Goal: Find specific page/section: Find specific page/section

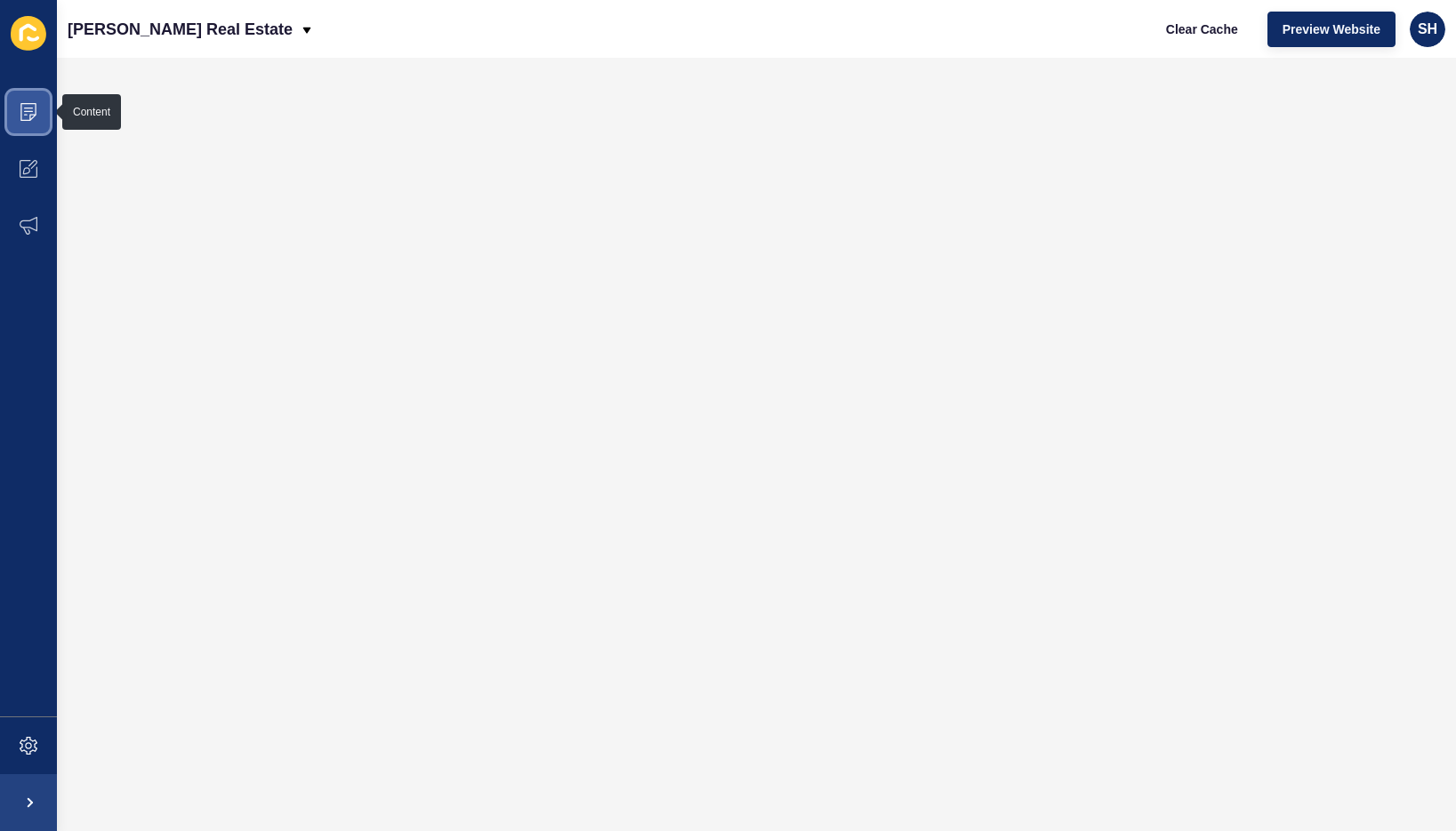
click at [24, 105] on icon at bounding box center [28, 112] width 18 height 18
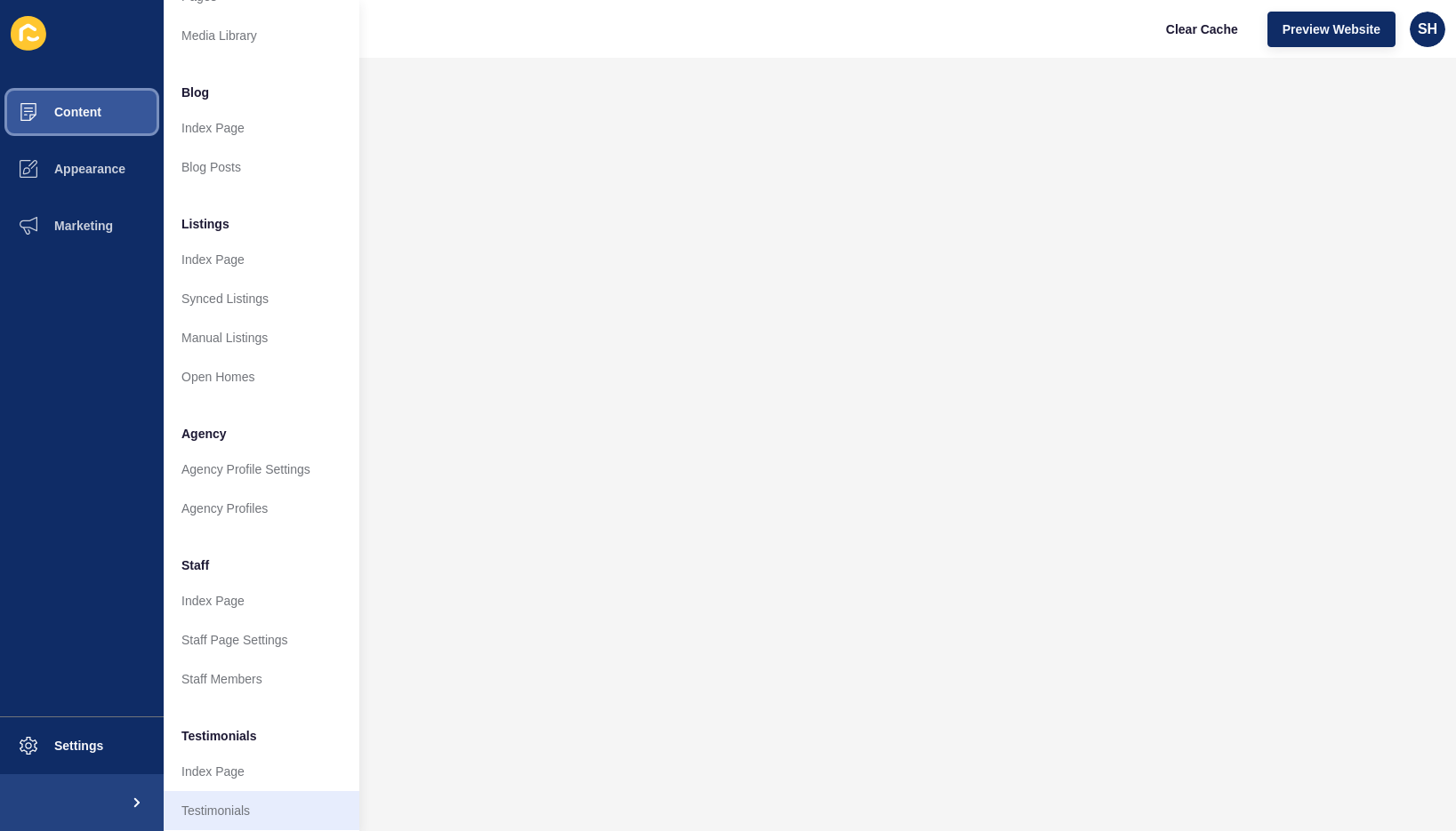
scroll to position [178, 0]
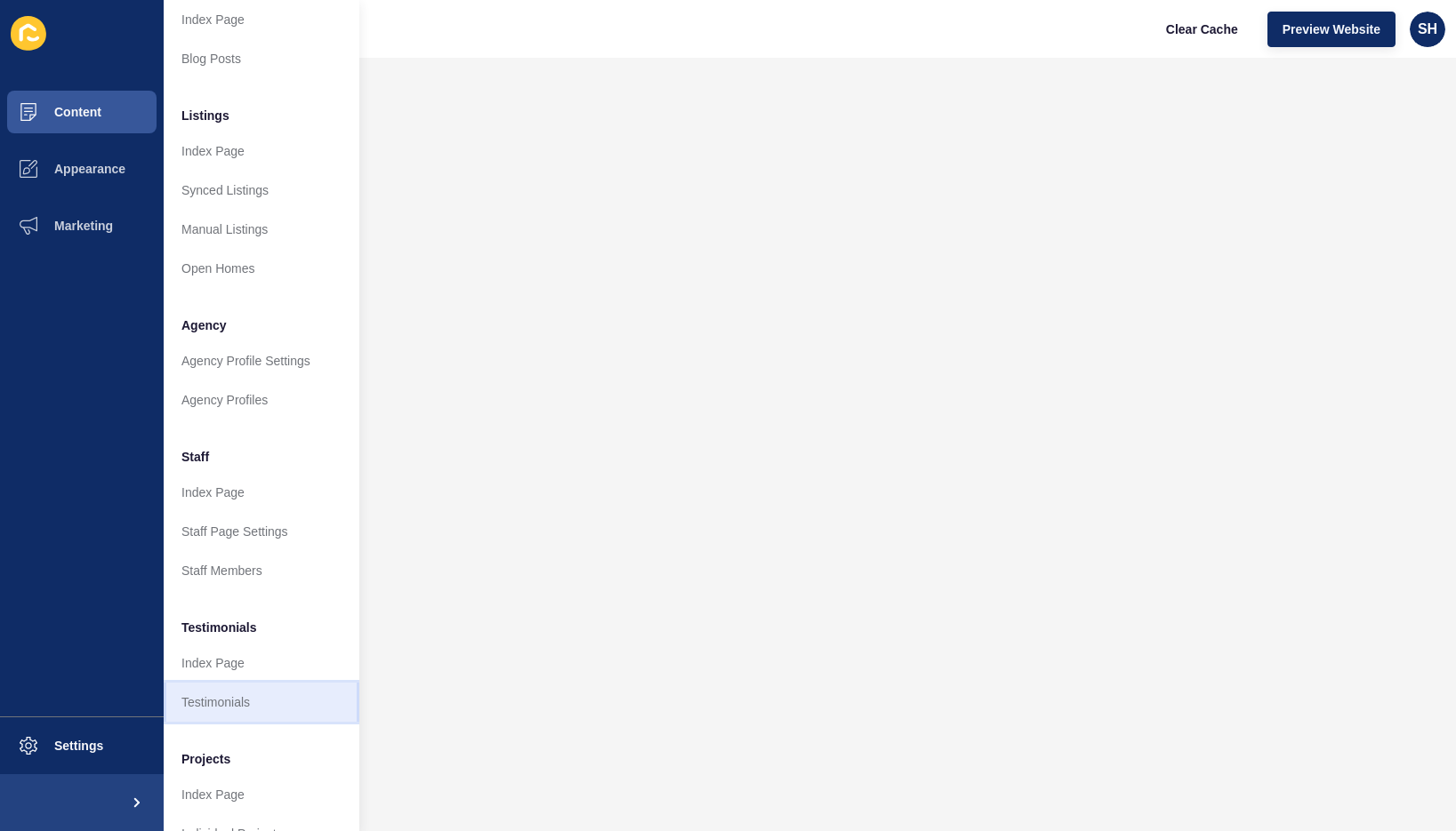
click at [251, 696] on link "Testimonials" at bounding box center [261, 702] width 196 height 39
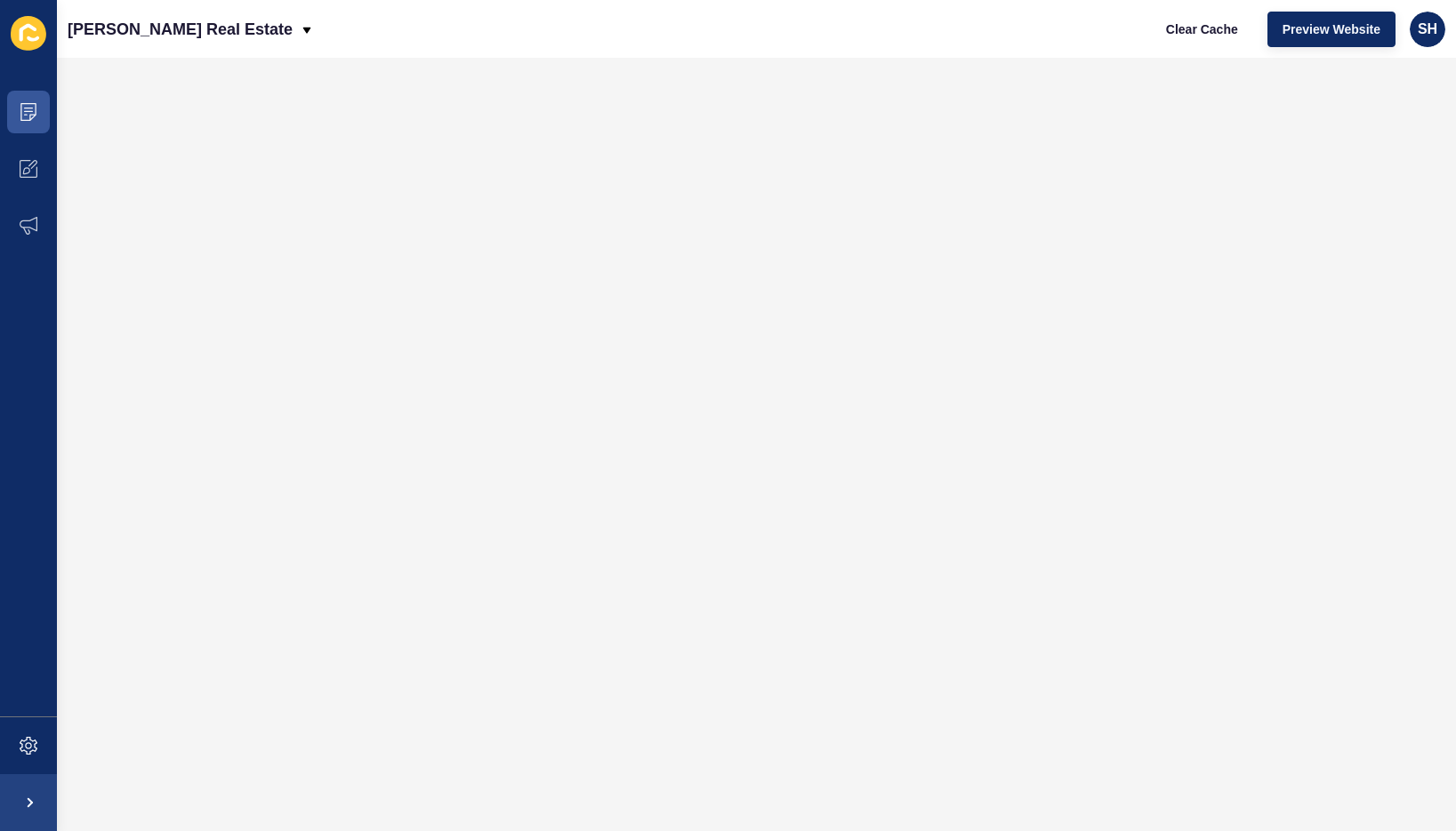
scroll to position [0, 0]
click at [18, 108] on span at bounding box center [28, 112] width 57 height 57
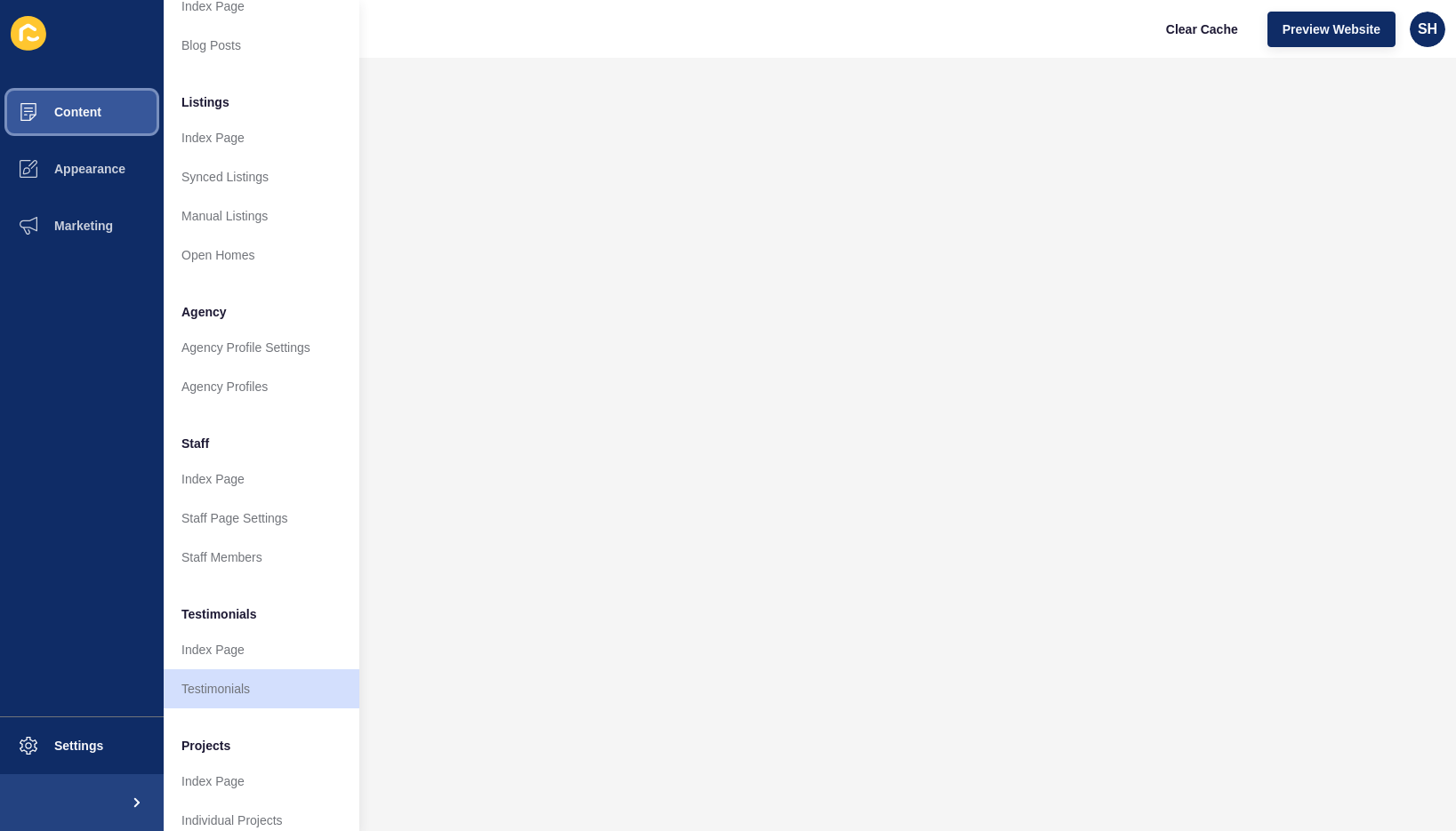
scroll to position [224, 0]
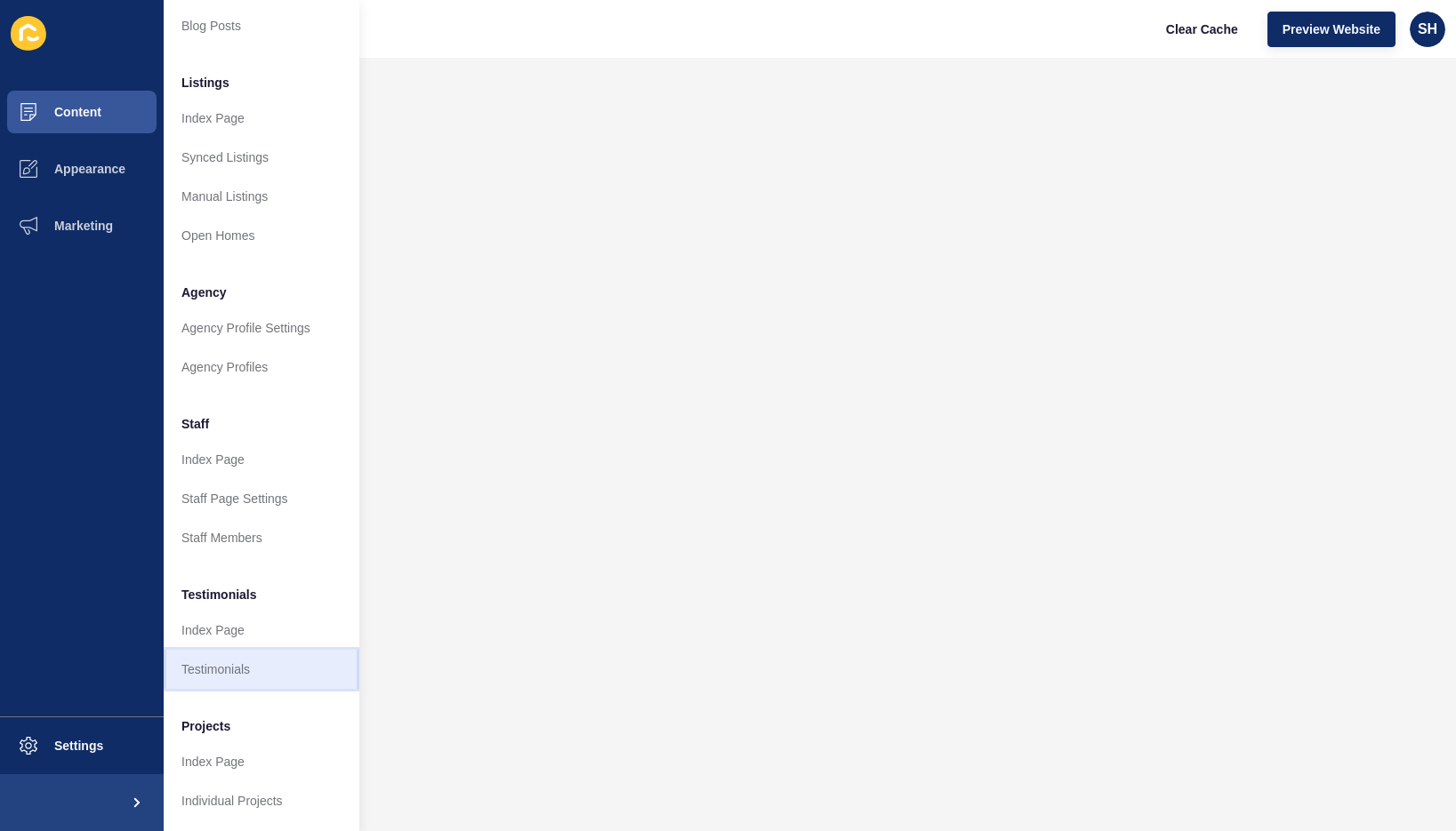
click at [257, 654] on link "Testimonials" at bounding box center [261, 670] width 196 height 39
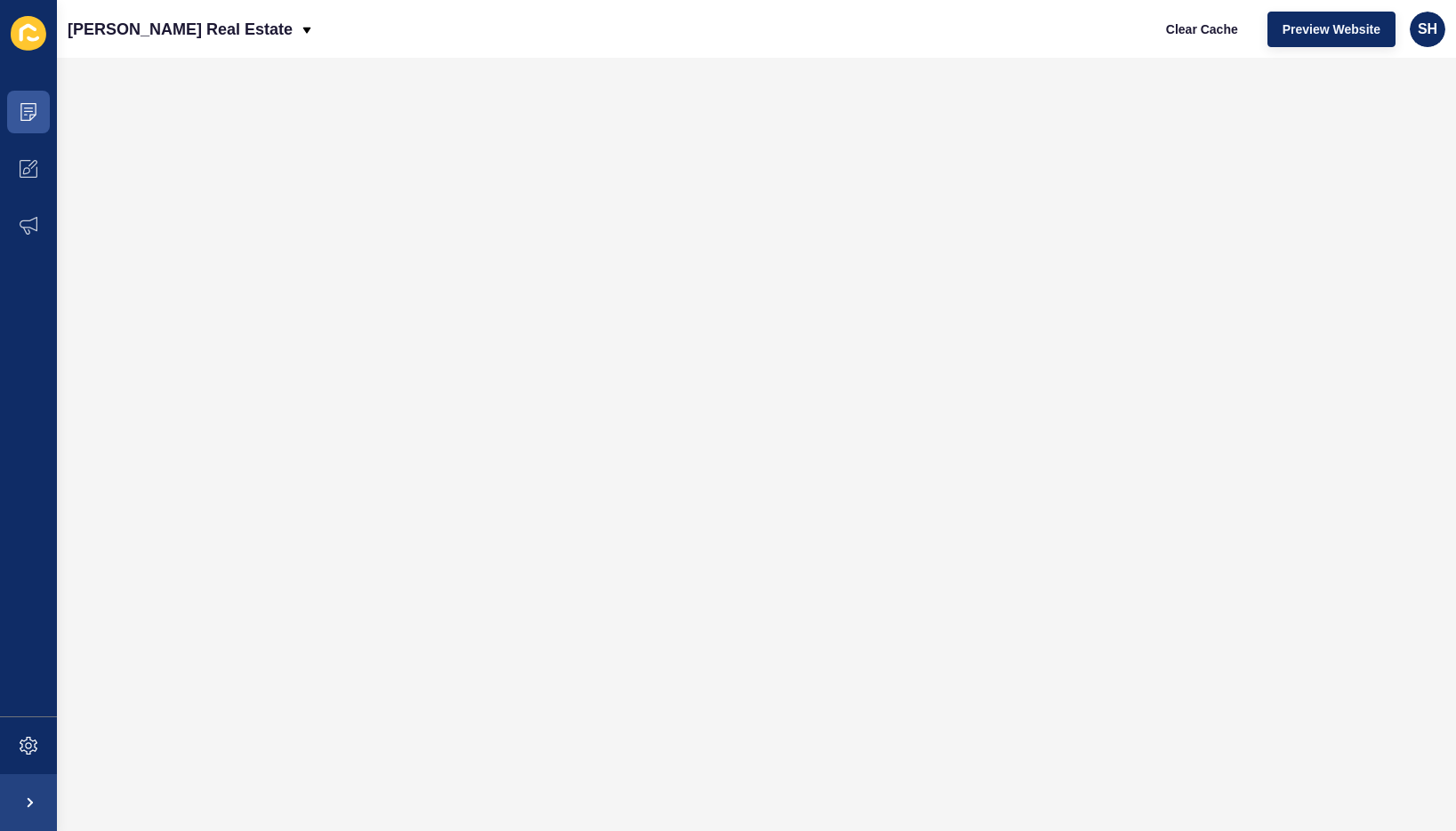
scroll to position [0, 0]
click at [33, 104] on icon at bounding box center [28, 112] width 16 height 18
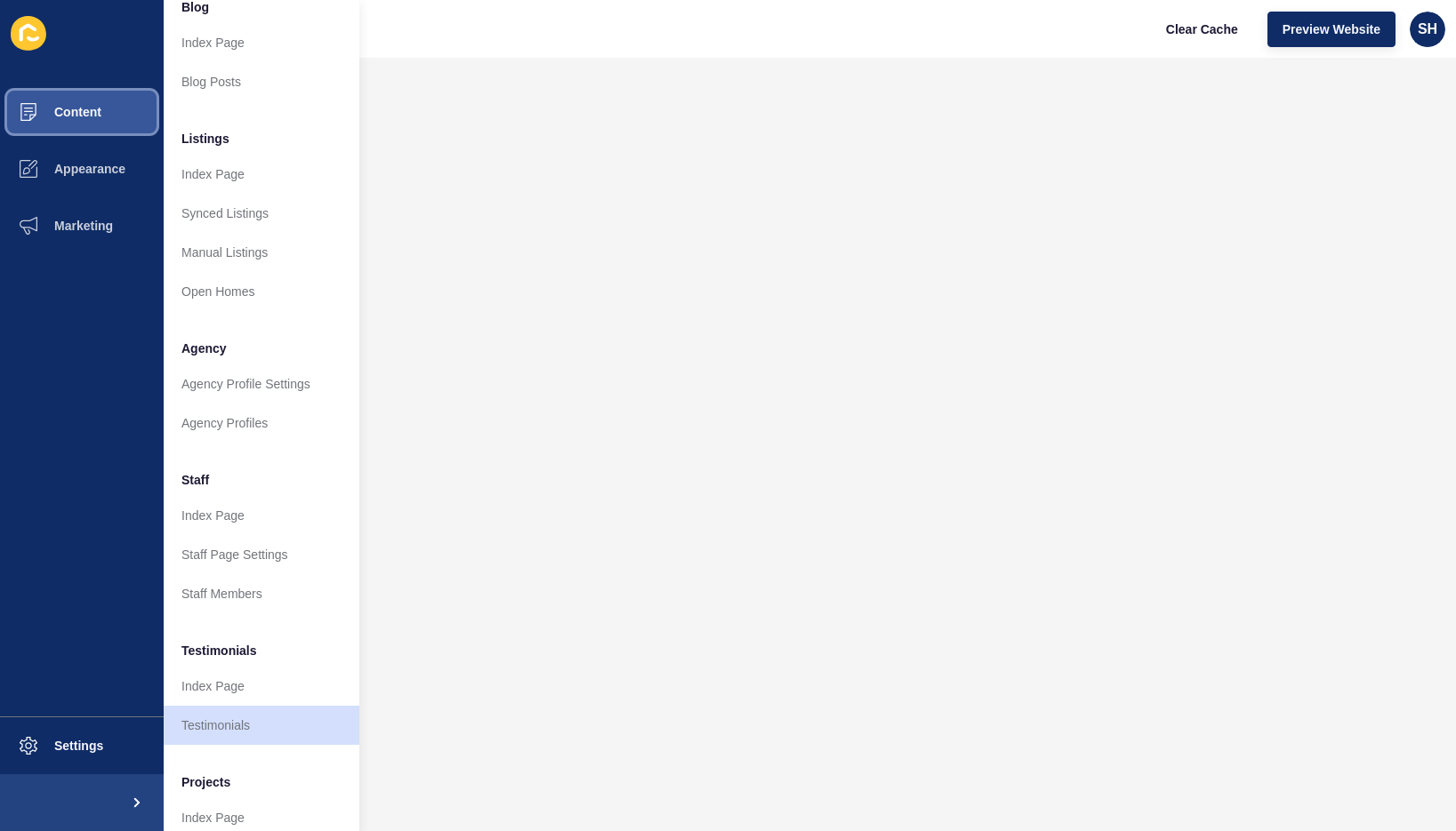
scroll to position [178, 0]
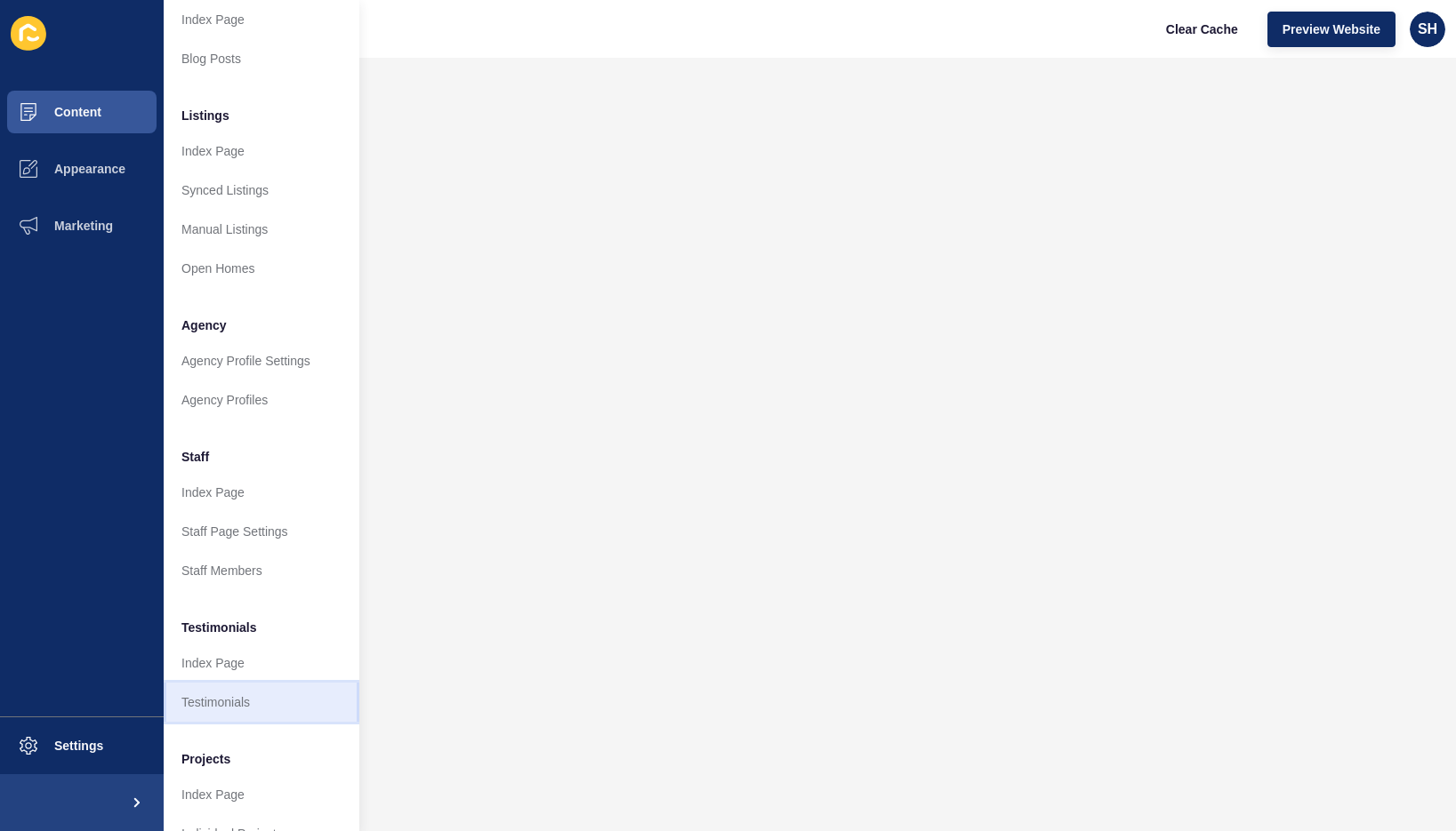
click at [246, 701] on link "Testimonials" at bounding box center [261, 702] width 196 height 39
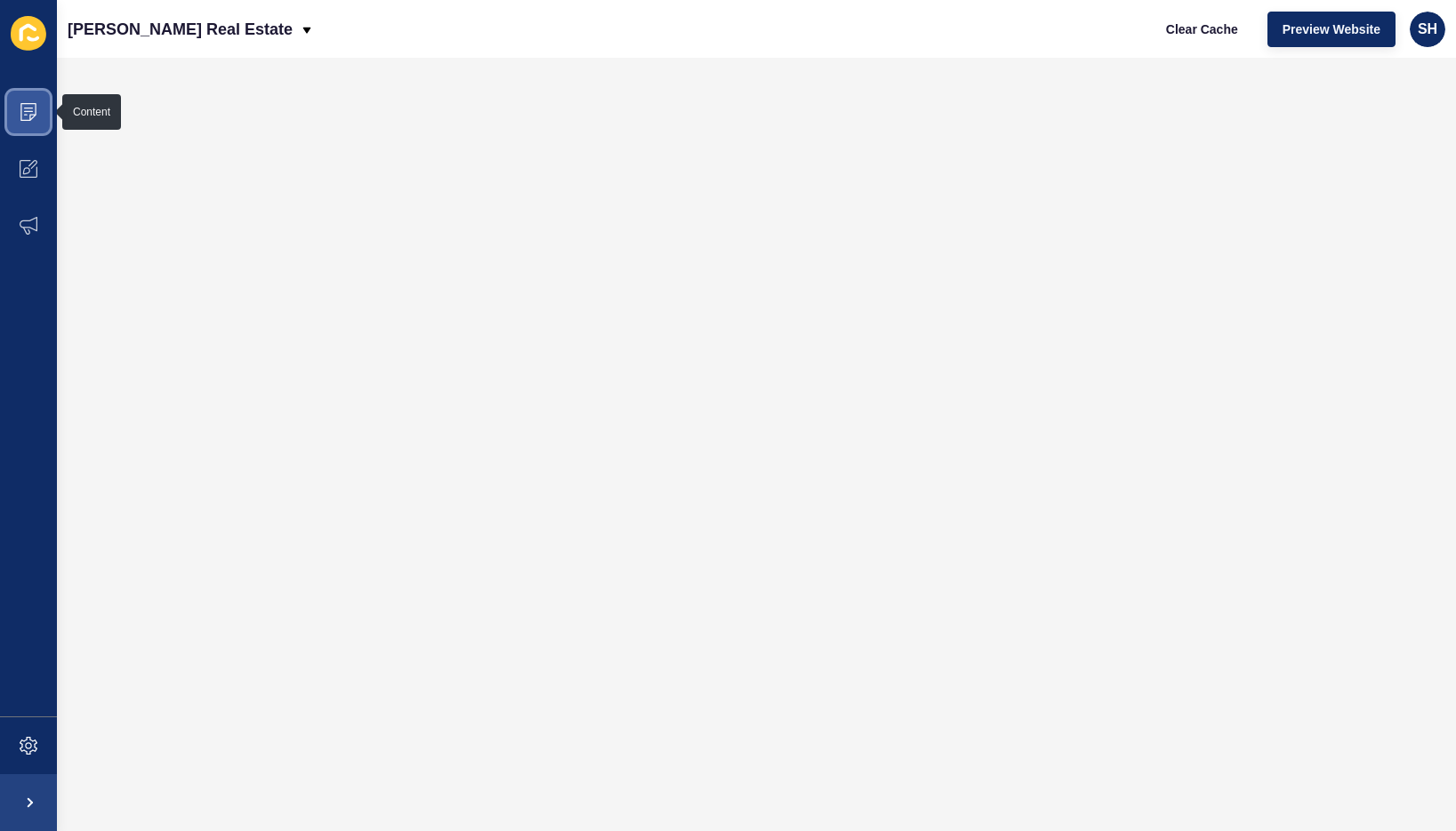
click at [32, 109] on icon at bounding box center [28, 112] width 18 height 18
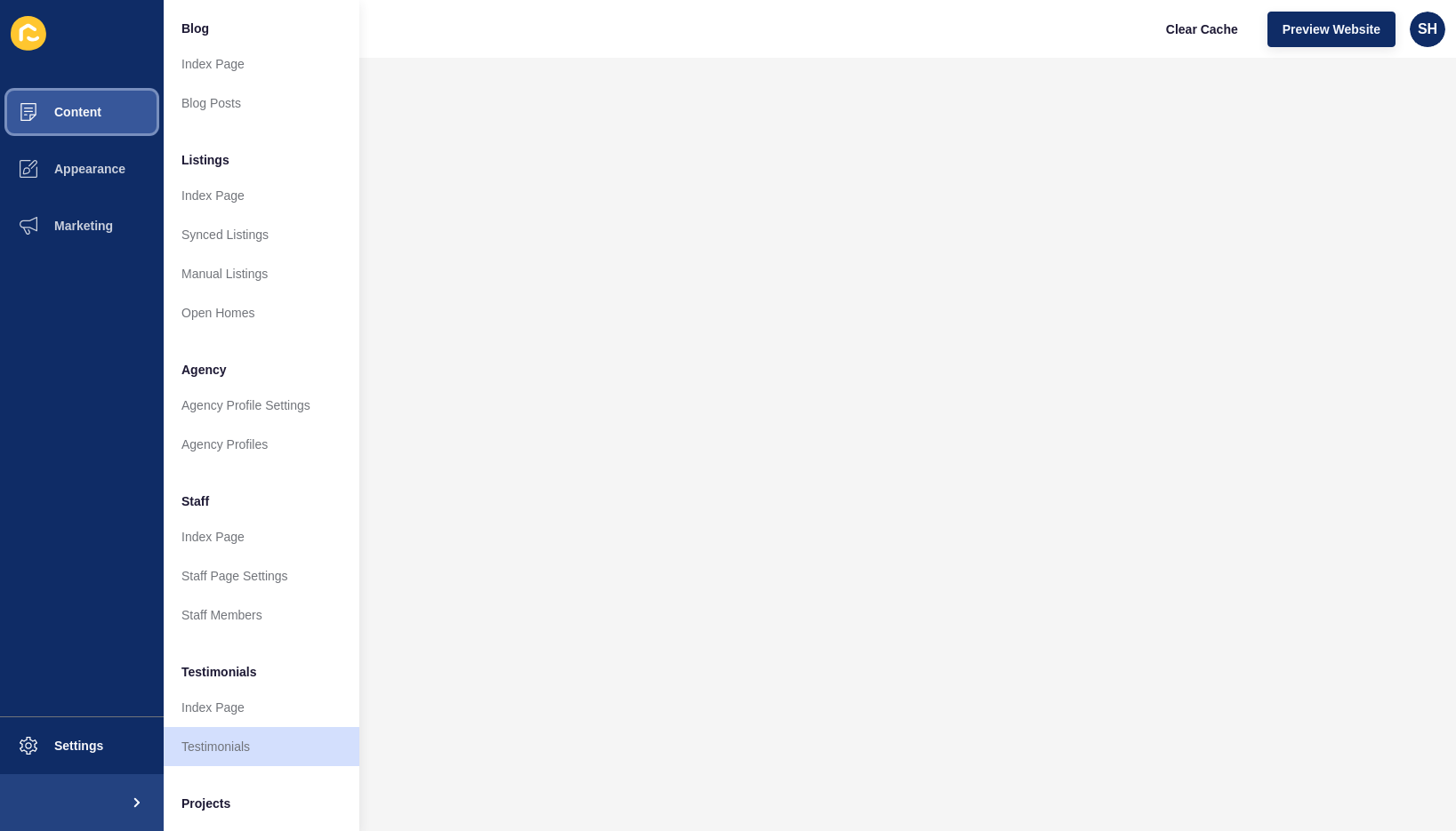
scroll to position [178, 0]
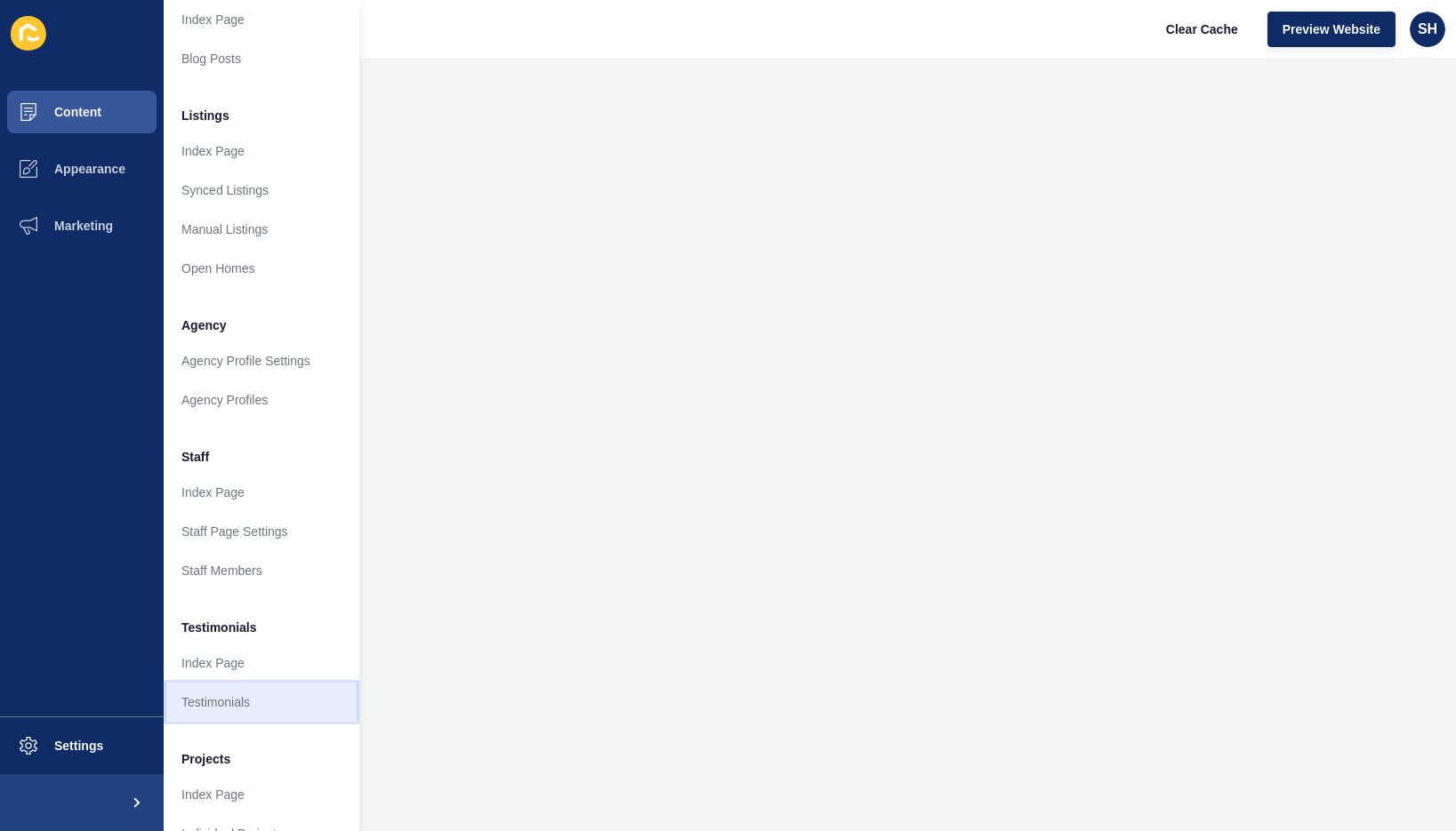
click at [230, 703] on link "Testimonials" at bounding box center [261, 702] width 196 height 39
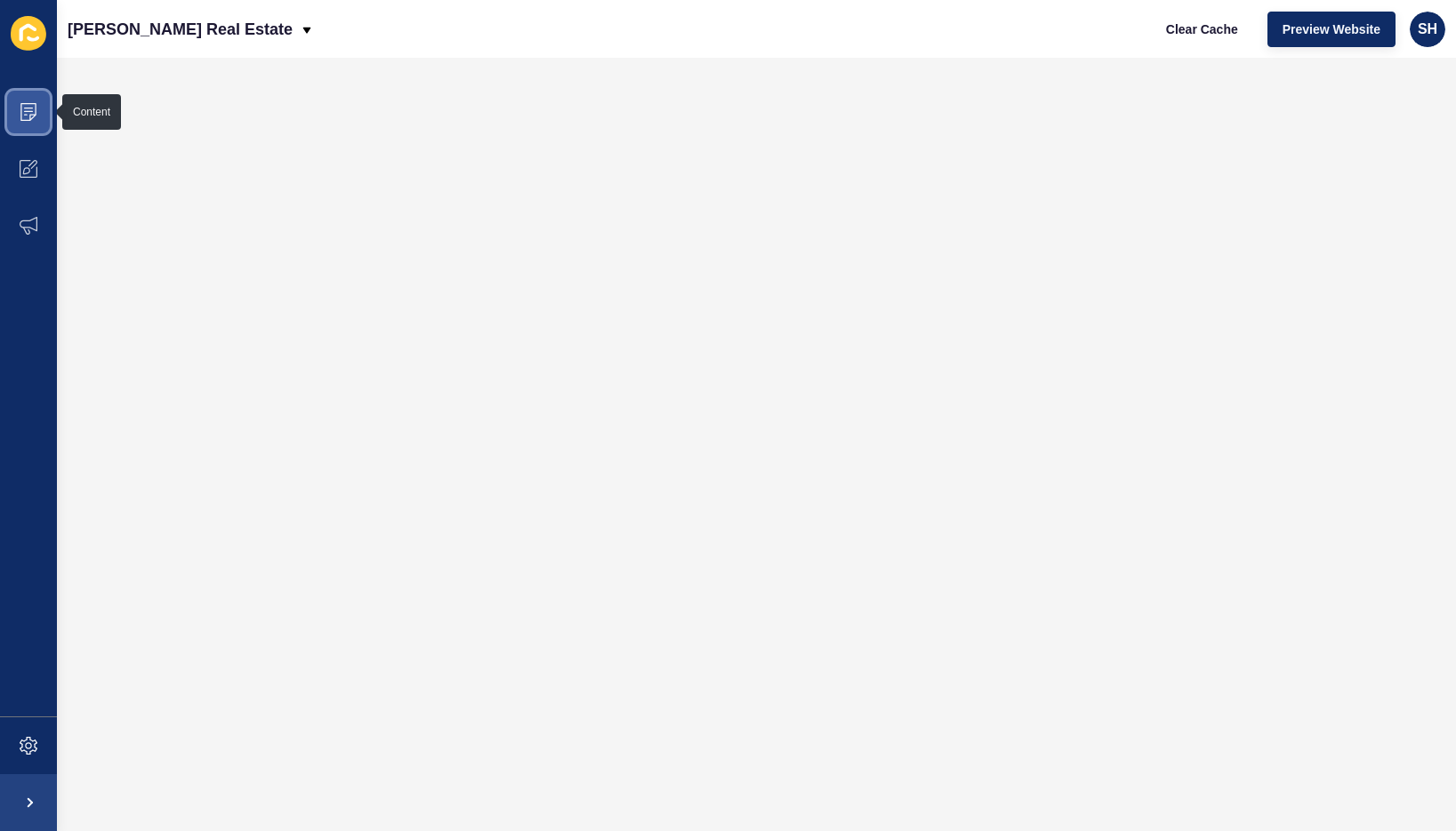
click at [33, 116] on icon at bounding box center [28, 112] width 18 height 18
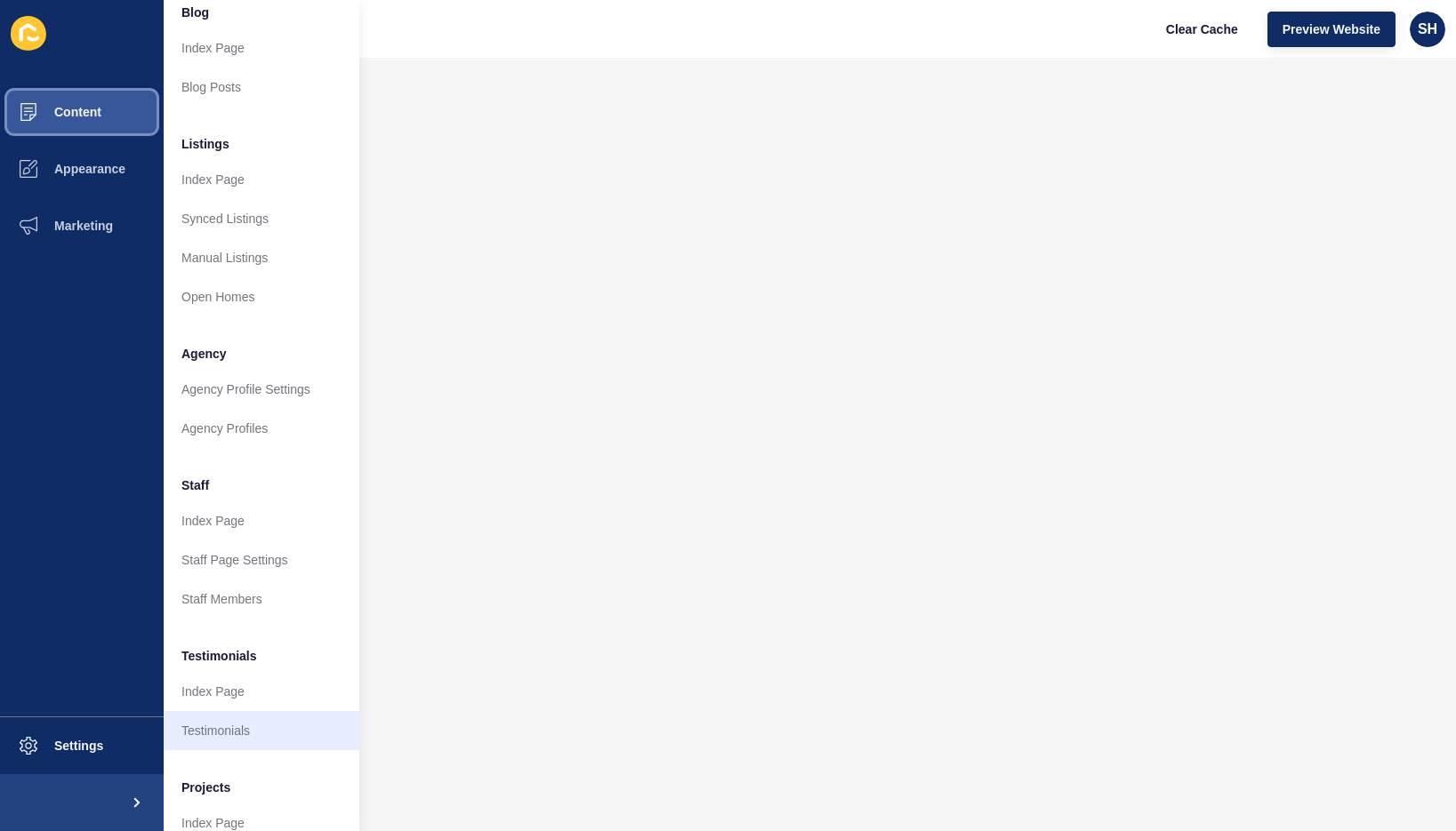
scroll to position [224, 0]
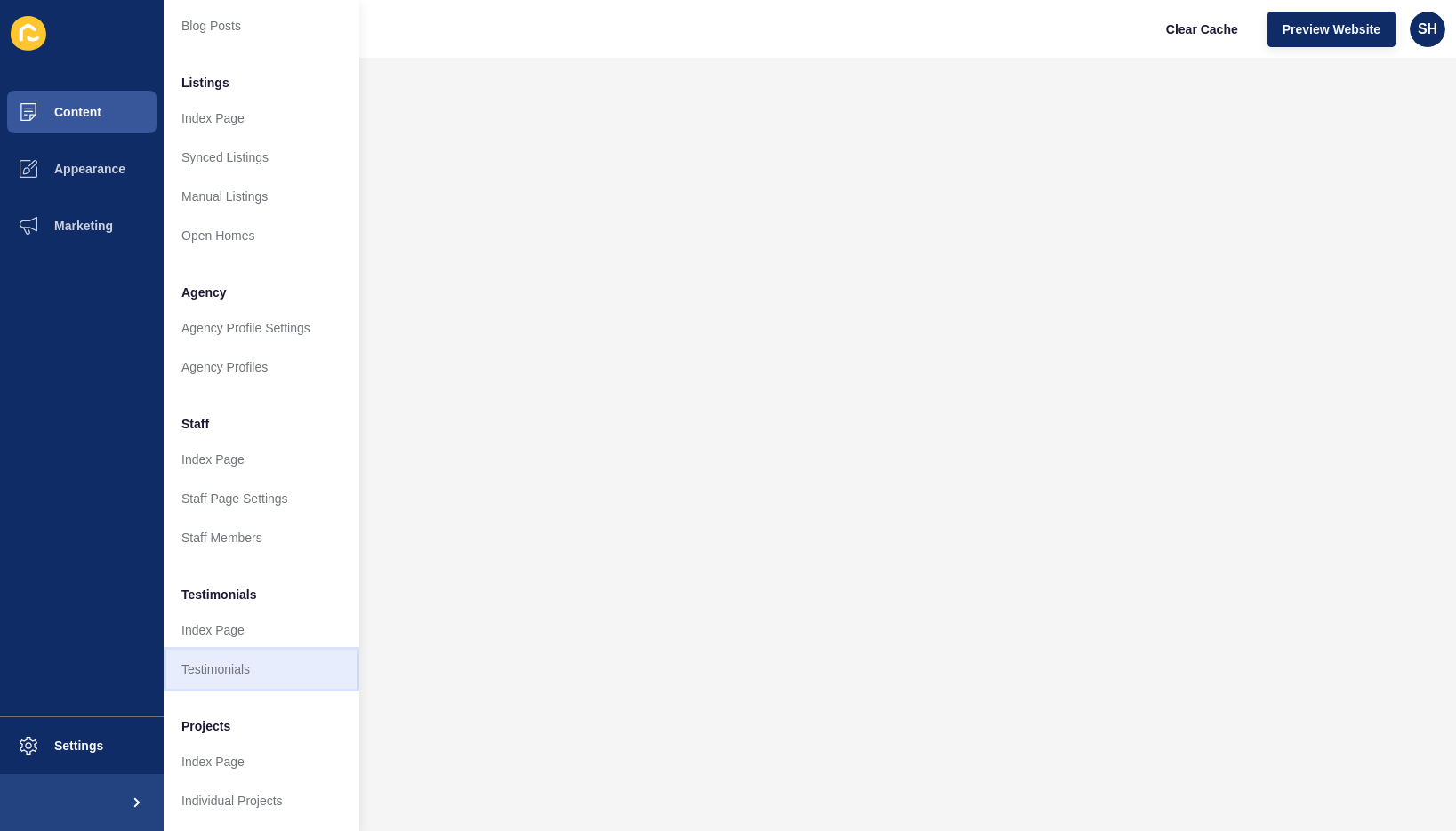
click at [250, 652] on link "Testimonials" at bounding box center [261, 670] width 196 height 39
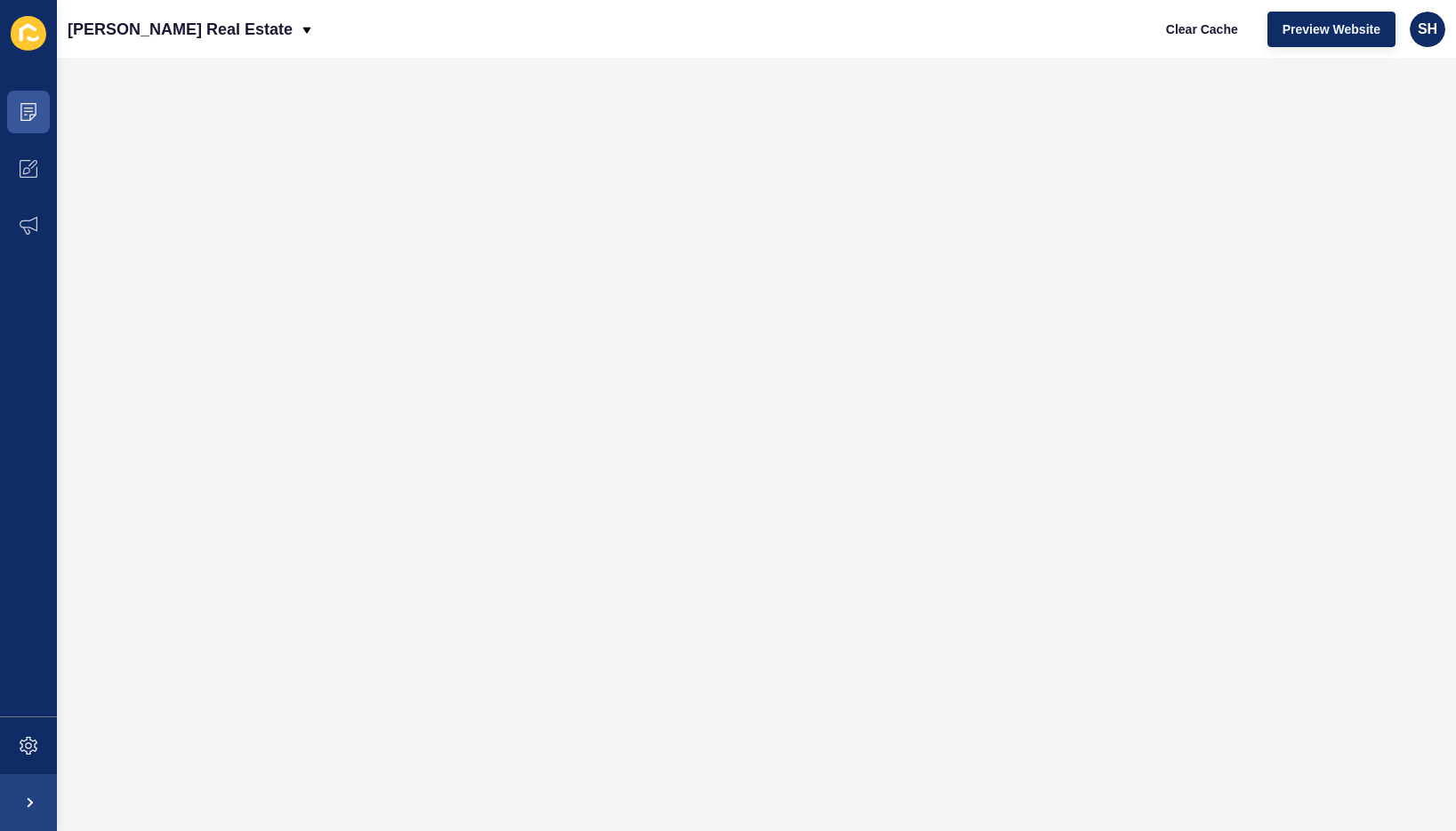
scroll to position [0, 0]
click at [30, 107] on icon at bounding box center [28, 112] width 18 height 18
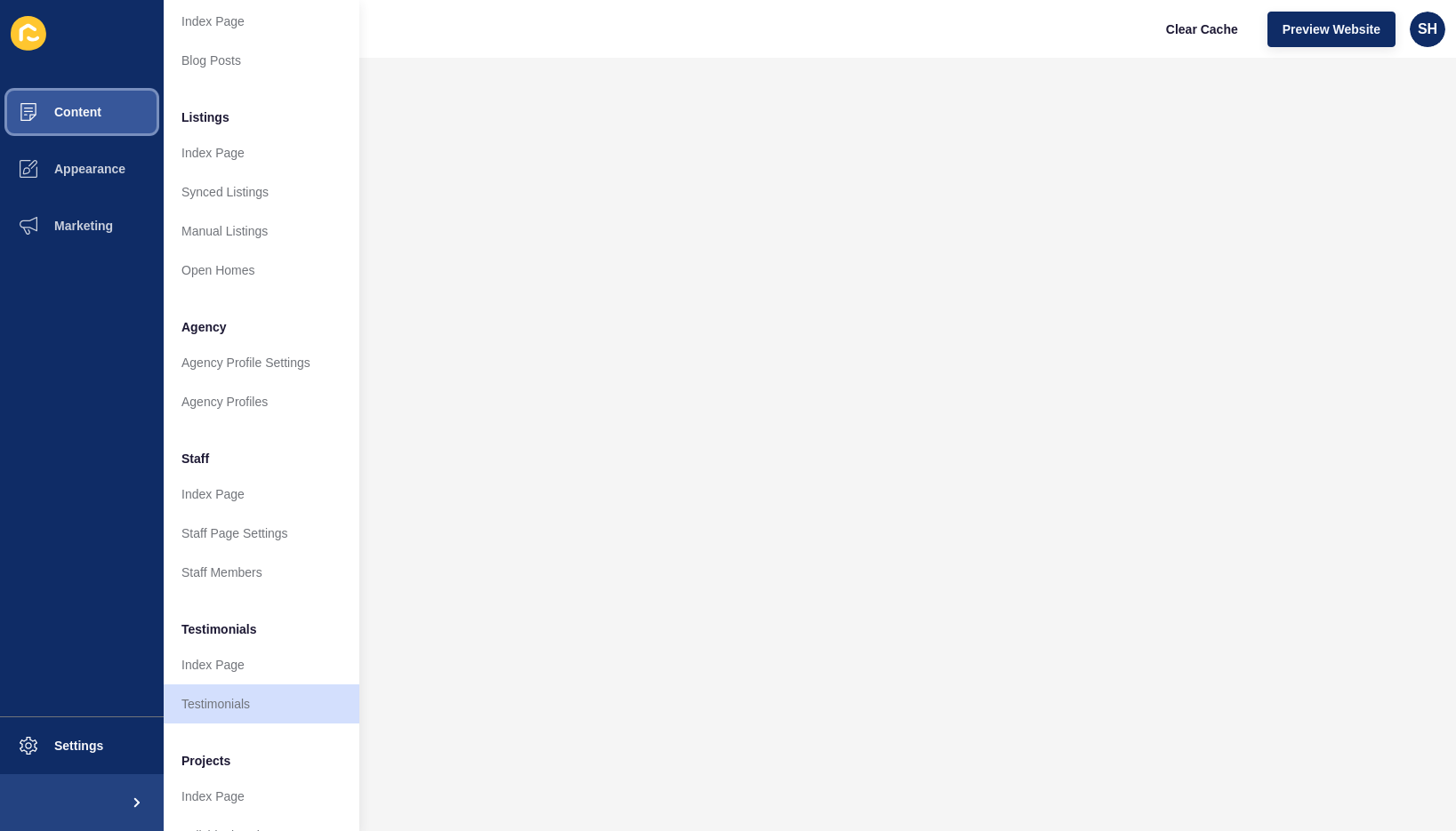
scroll to position [178, 0]
click at [220, 699] on link "Testimonials" at bounding box center [261, 702] width 196 height 39
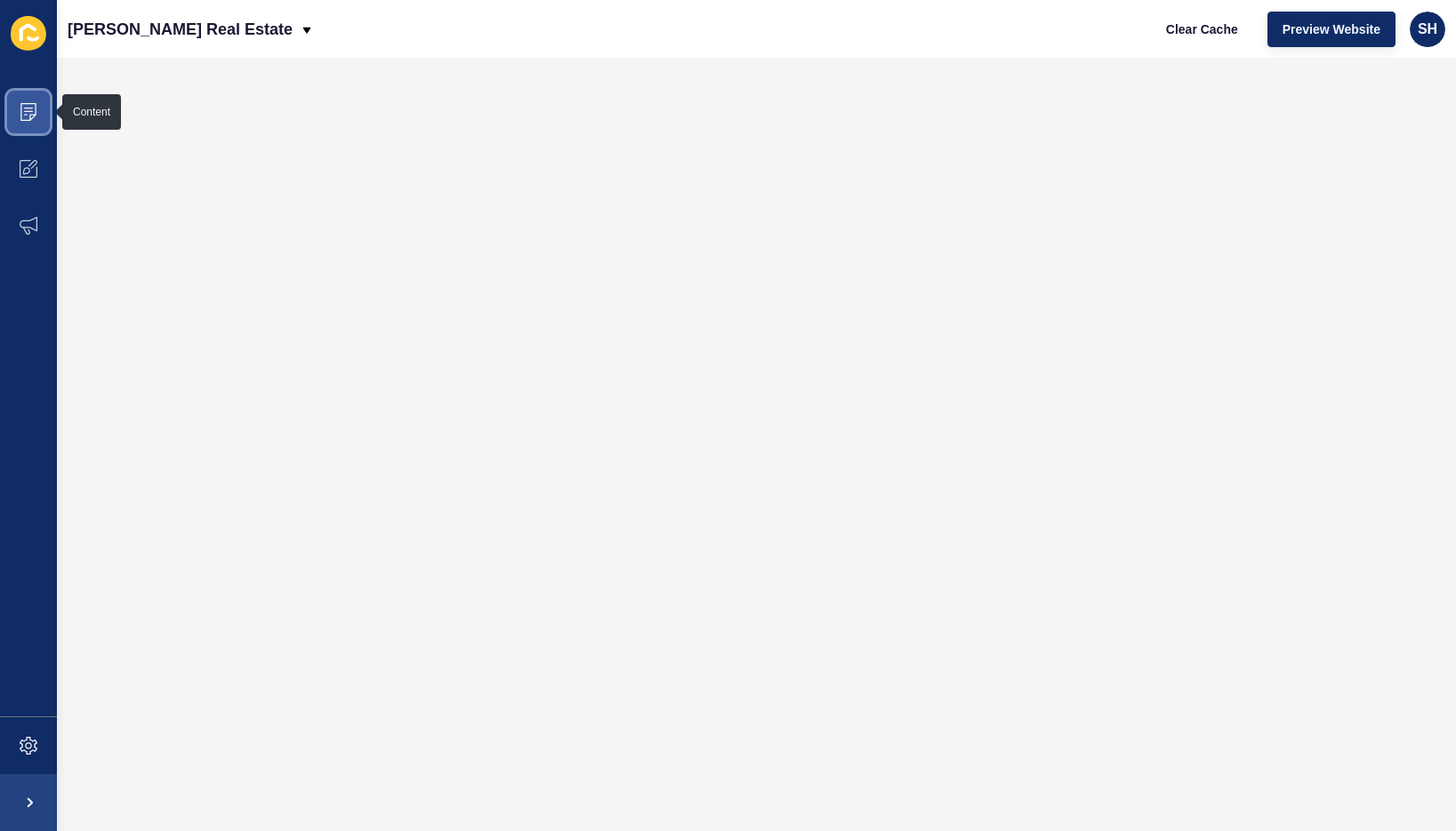
click at [25, 109] on icon at bounding box center [28, 112] width 18 height 18
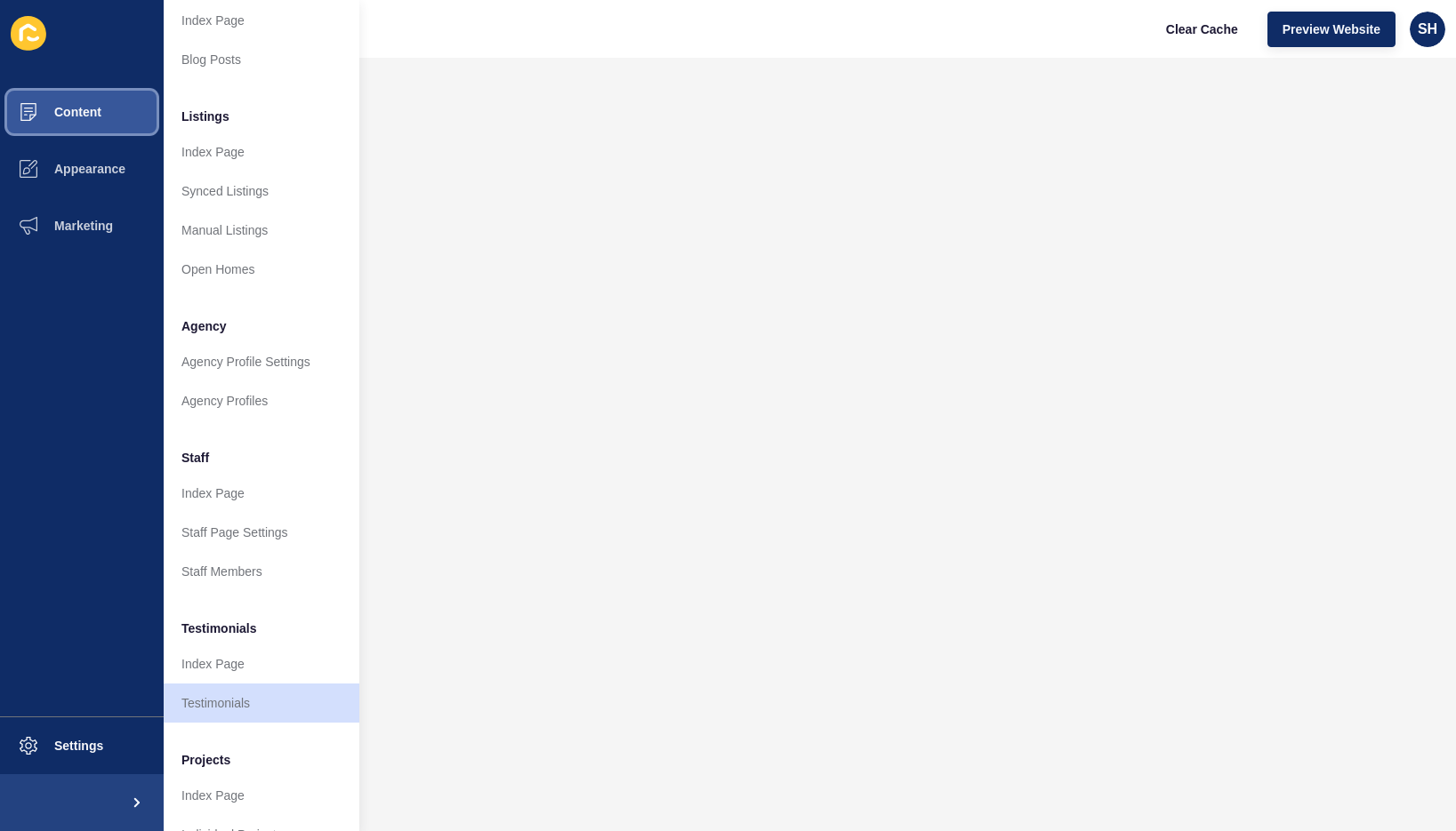
scroll to position [178, 0]
click at [255, 704] on link "Testimonials" at bounding box center [261, 702] width 196 height 39
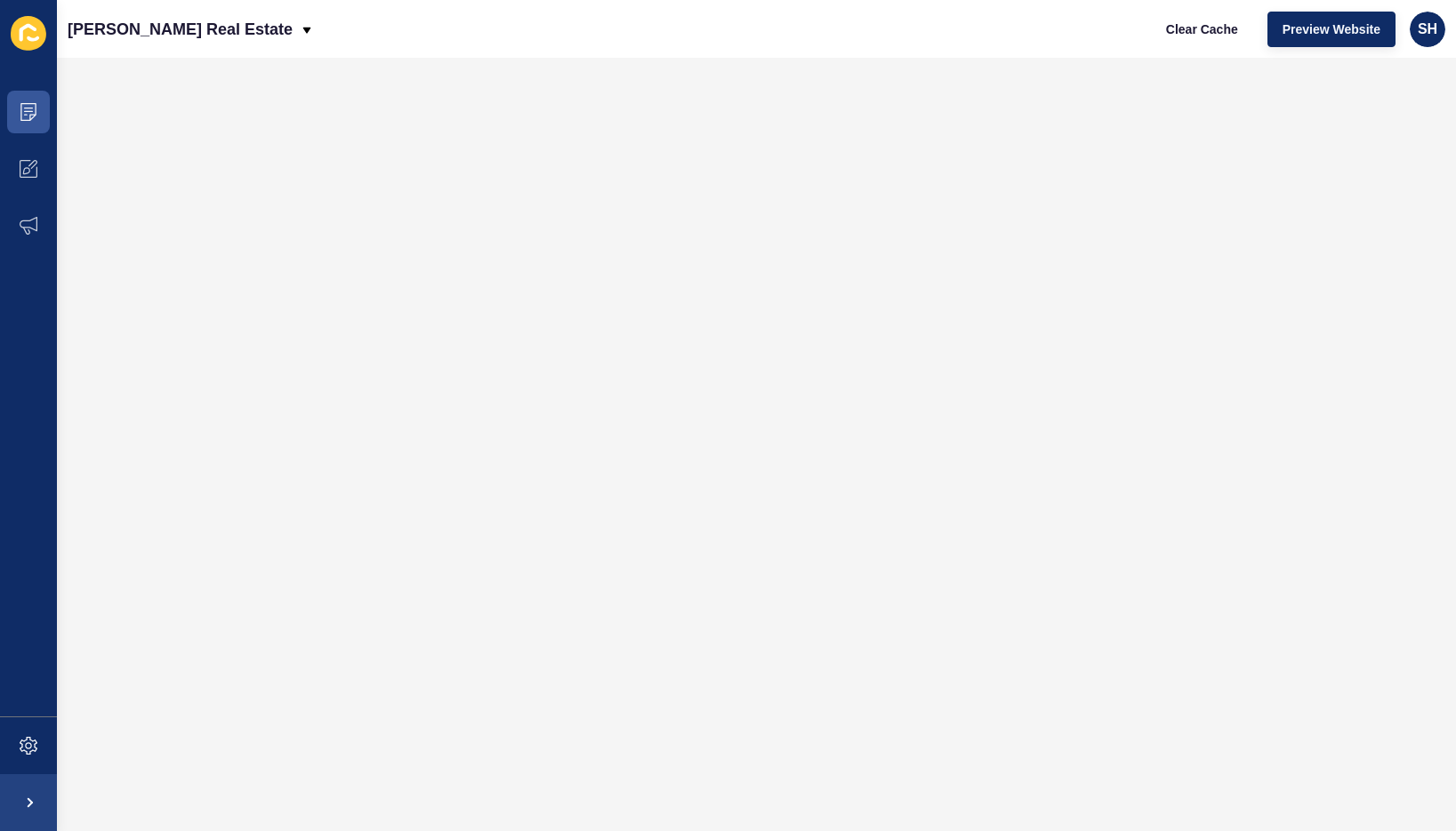
scroll to position [0, 0]
click at [35, 114] on icon at bounding box center [28, 112] width 16 height 18
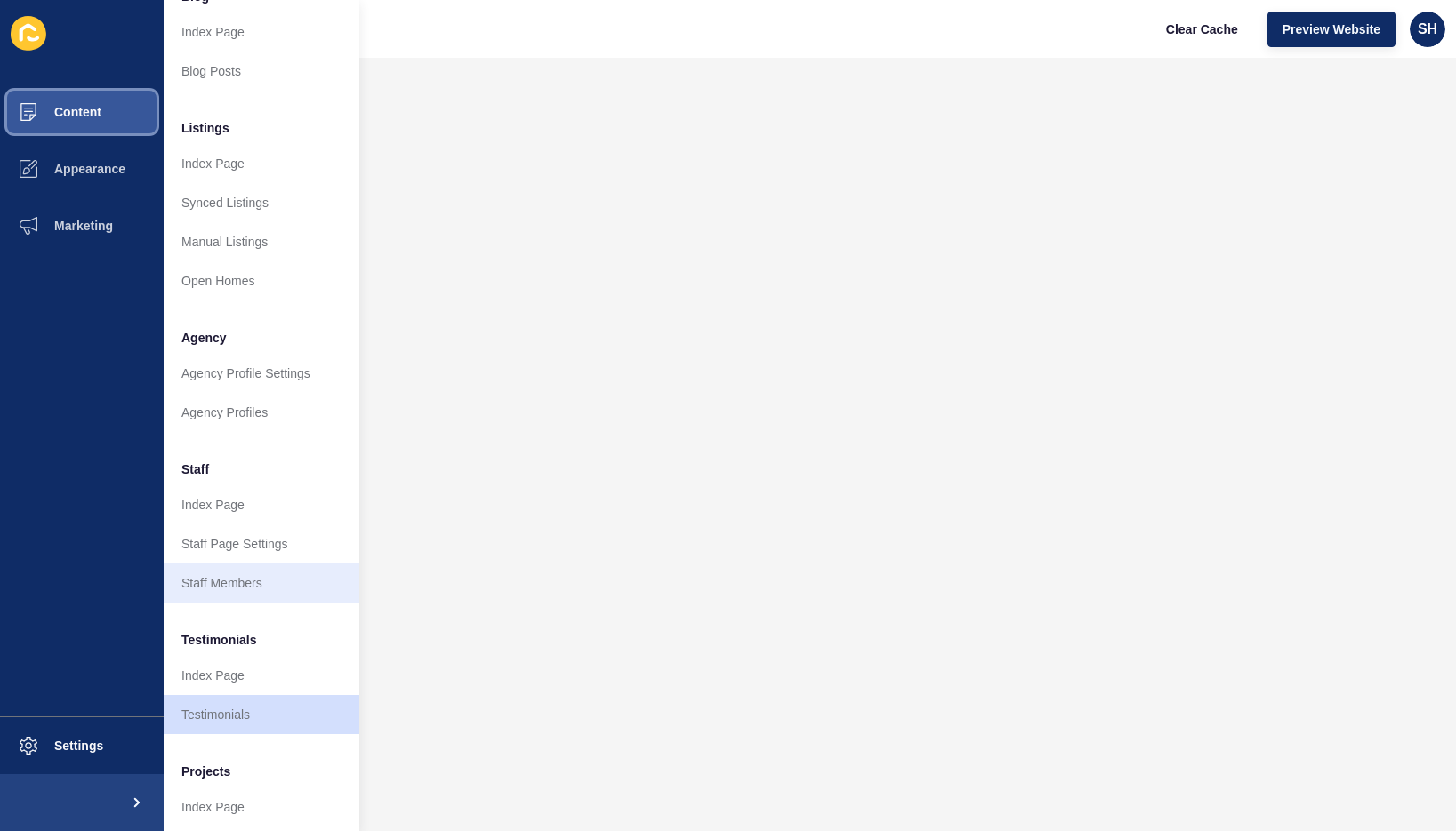
scroll to position [178, 0]
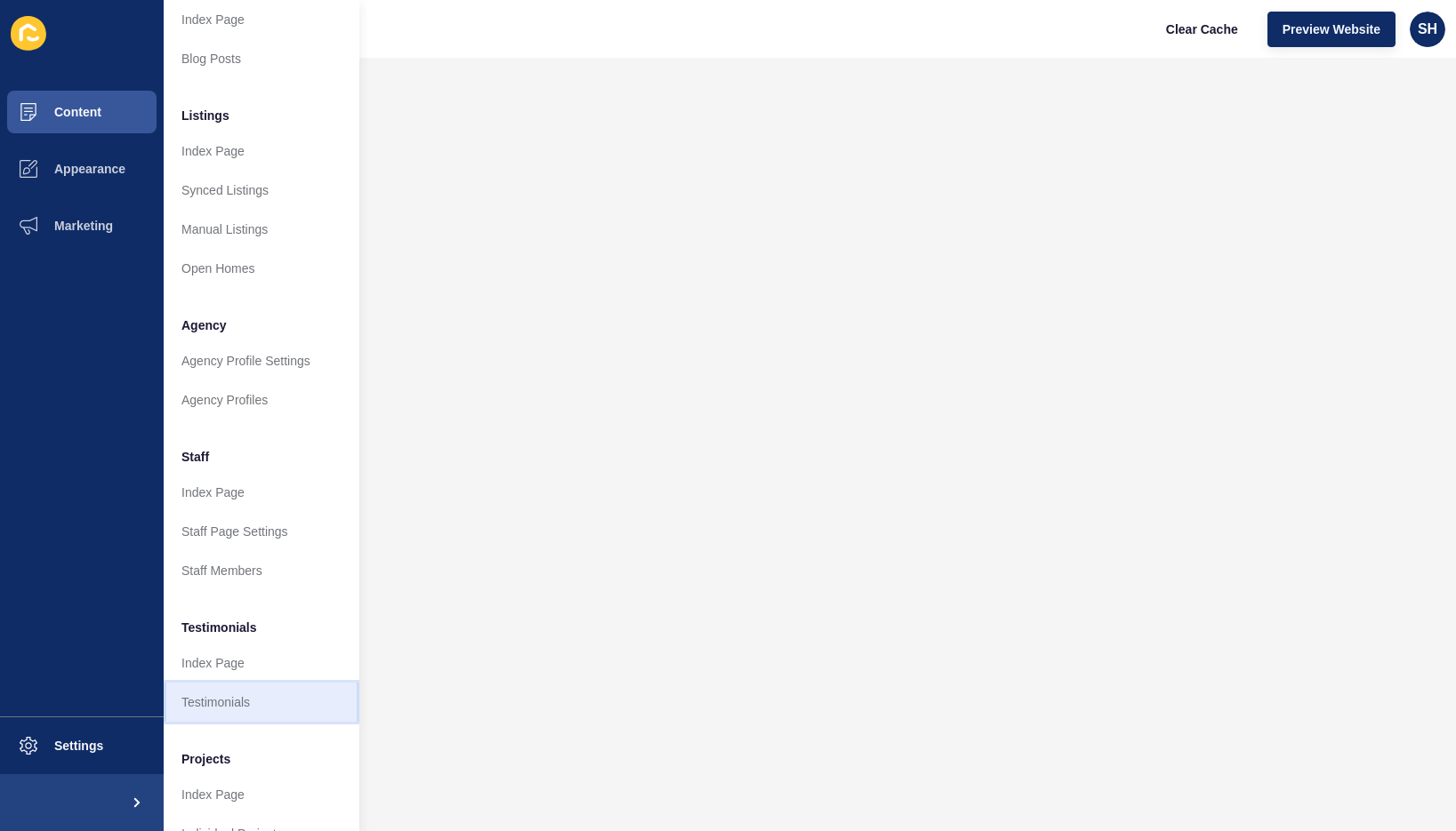
click at [267, 694] on link "Testimonials" at bounding box center [261, 702] width 196 height 39
